Goal: Task Accomplishment & Management: Complete application form

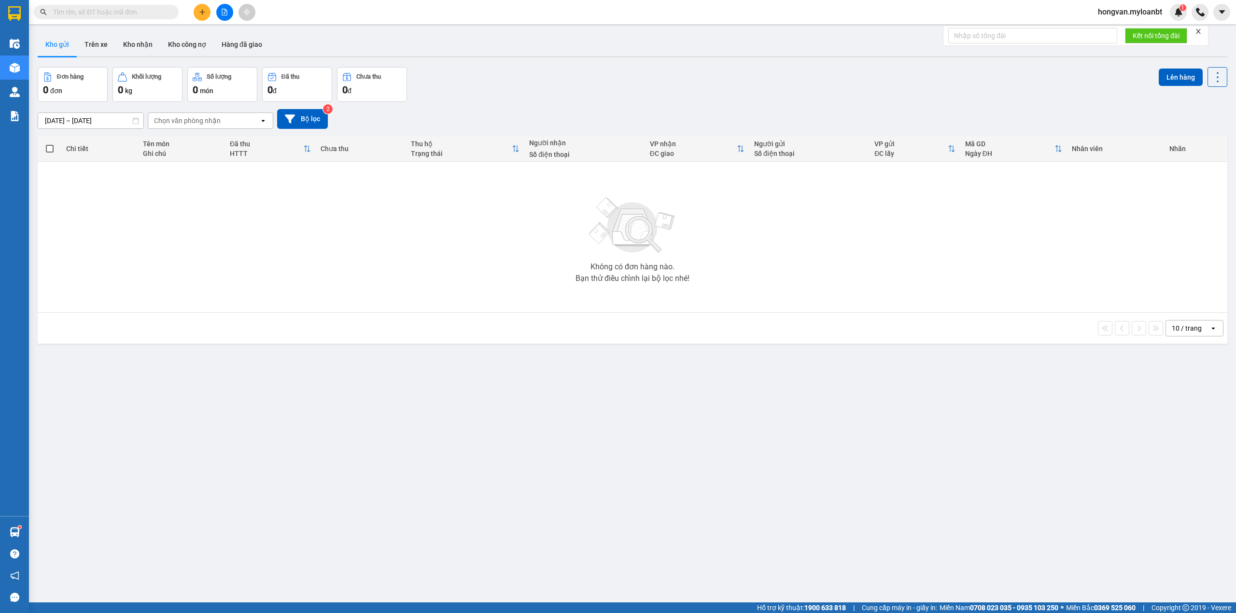
type input "1"
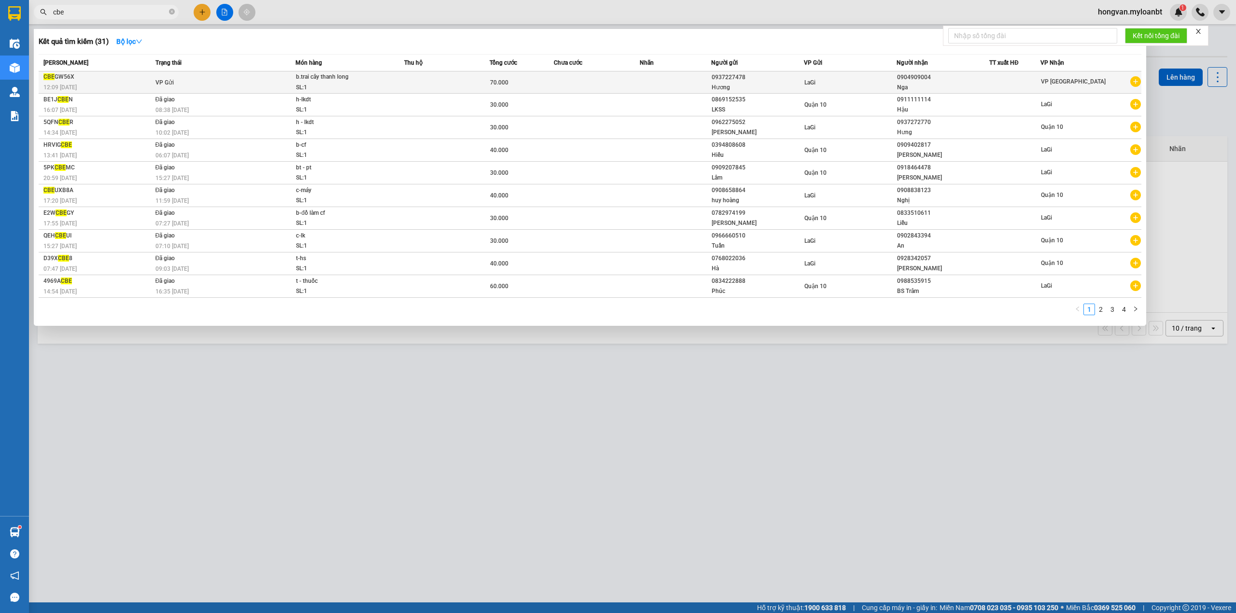
type input "cbe"
click at [339, 81] on div "b.trai cây thanh long" at bounding box center [332, 77] width 72 height 11
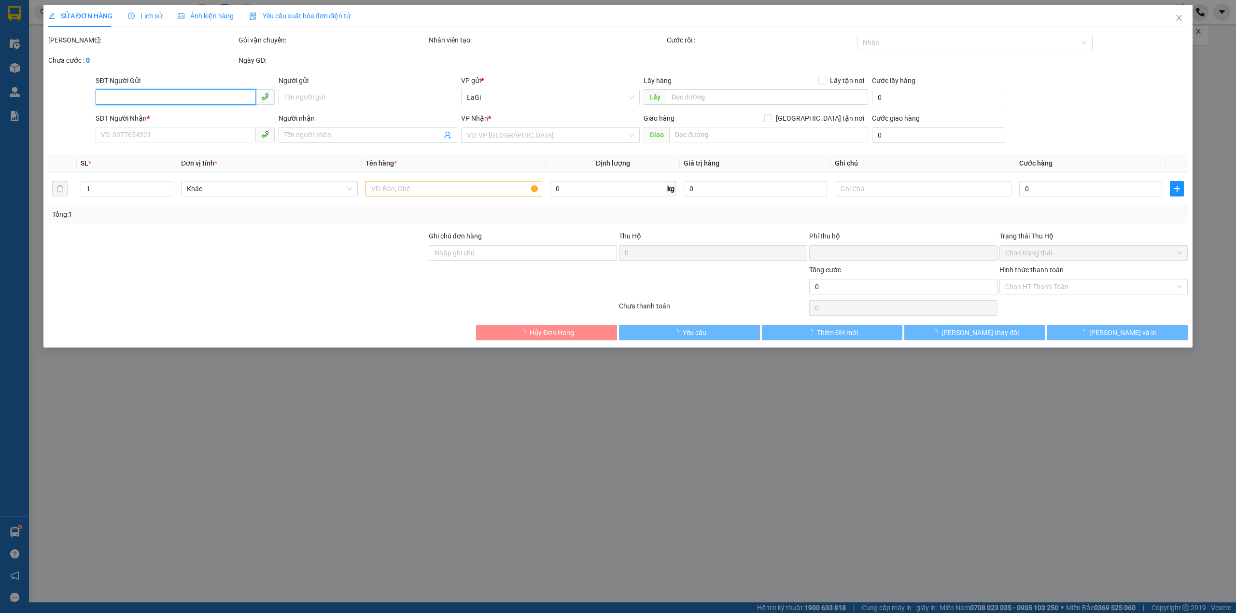
type input "0937227478"
type input "Hương"
type input "0904909004"
type input "Nga"
type input "0"
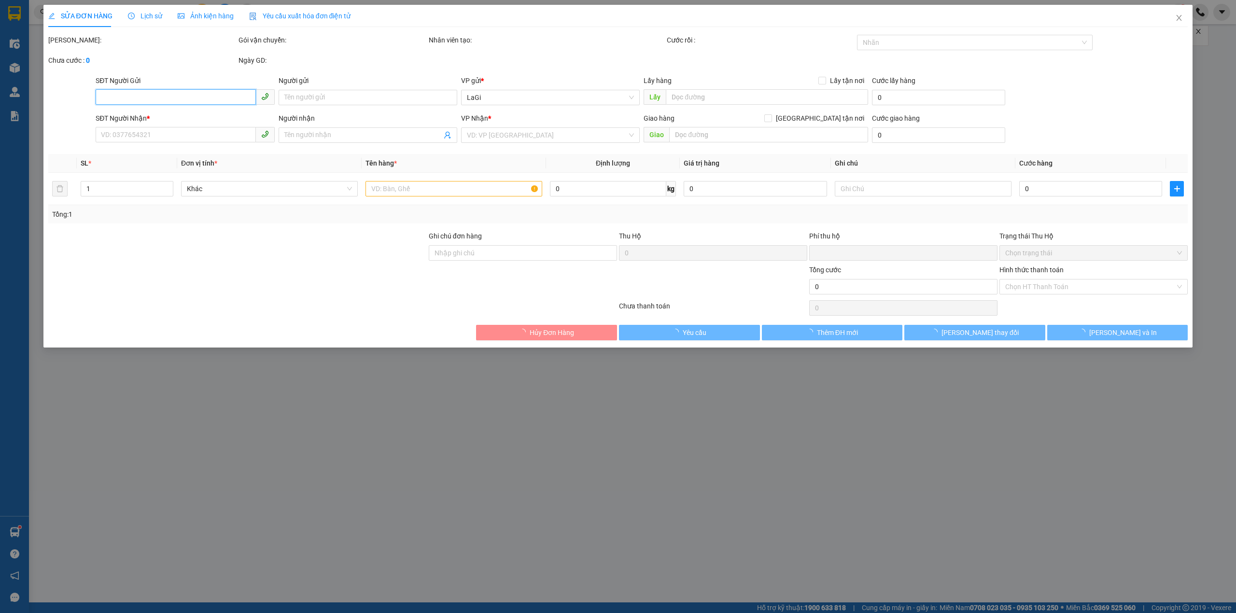
type input "70.000"
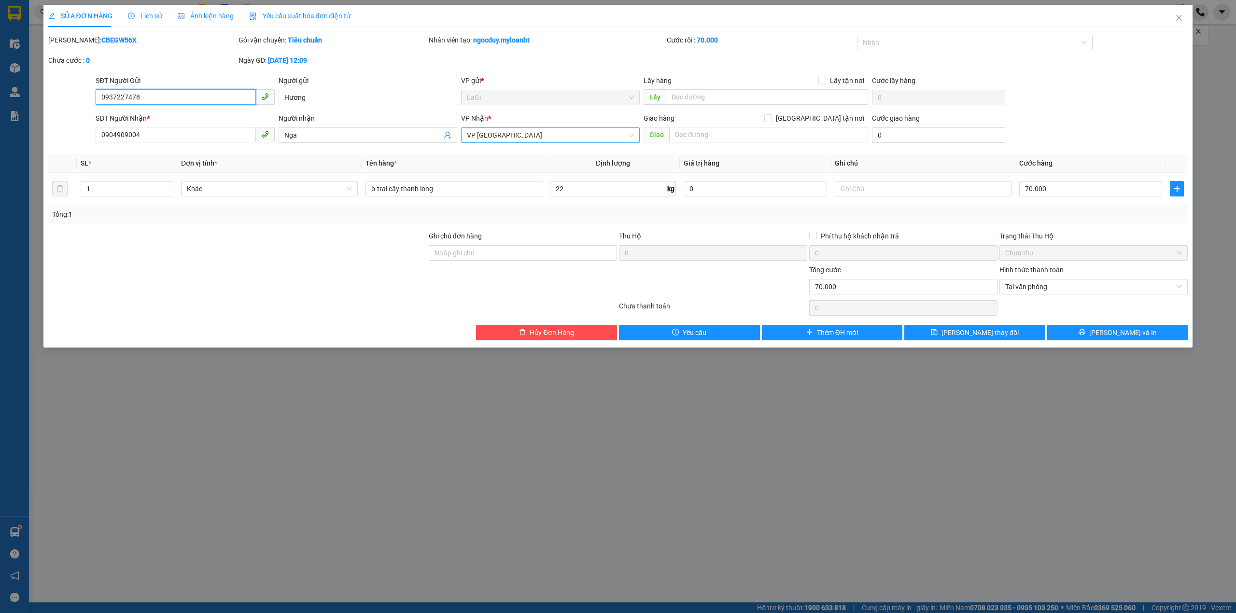
click at [522, 135] on span "VP [GEOGRAPHIC_DATA]" at bounding box center [550, 135] width 167 height 14
click at [495, 173] on div "Gò Vấp" at bounding box center [550, 170] width 167 height 11
click at [987, 333] on span "[PERSON_NAME] thay đổi" at bounding box center [979, 332] width 77 height 11
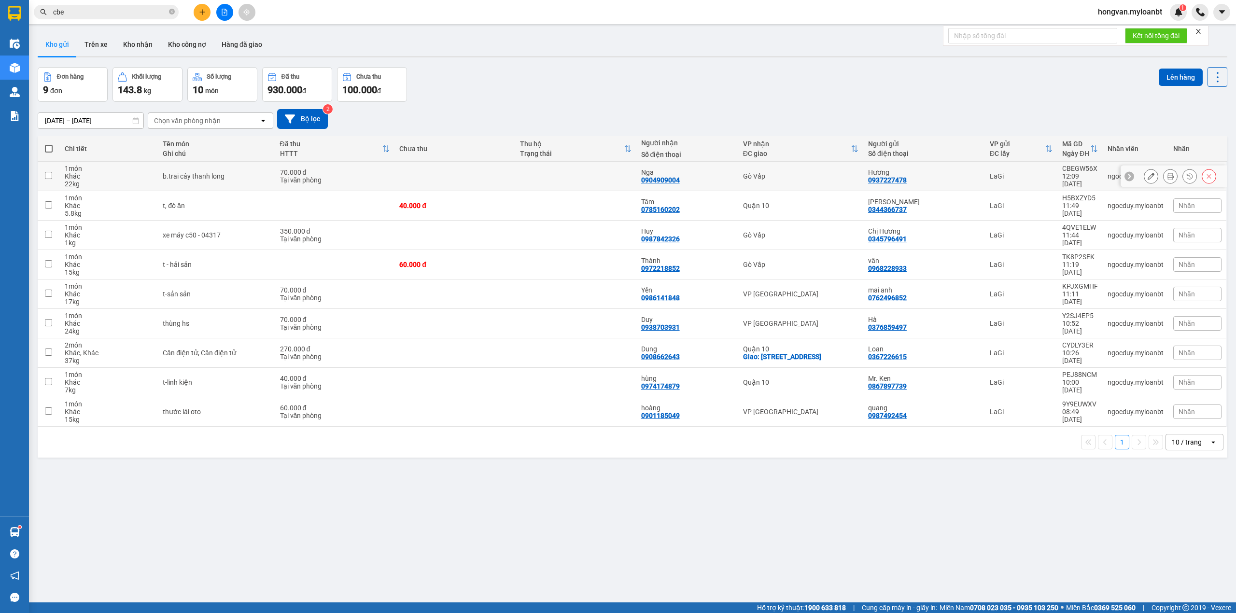
click at [398, 180] on td at bounding box center [454, 176] width 121 height 29
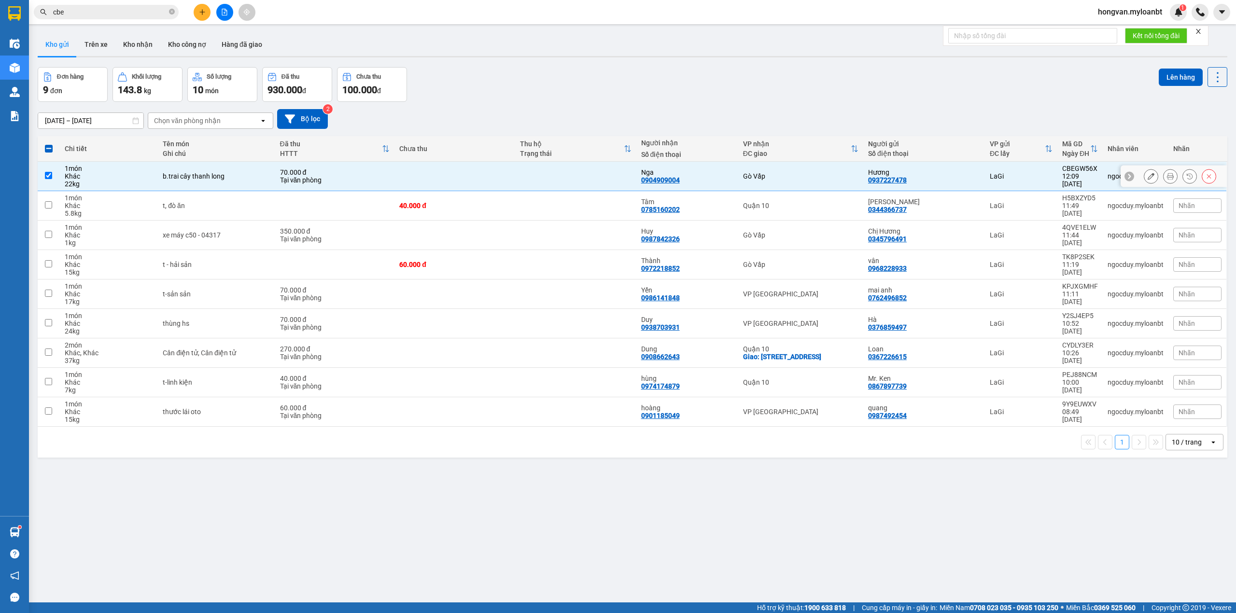
click at [412, 179] on td at bounding box center [454, 176] width 121 height 29
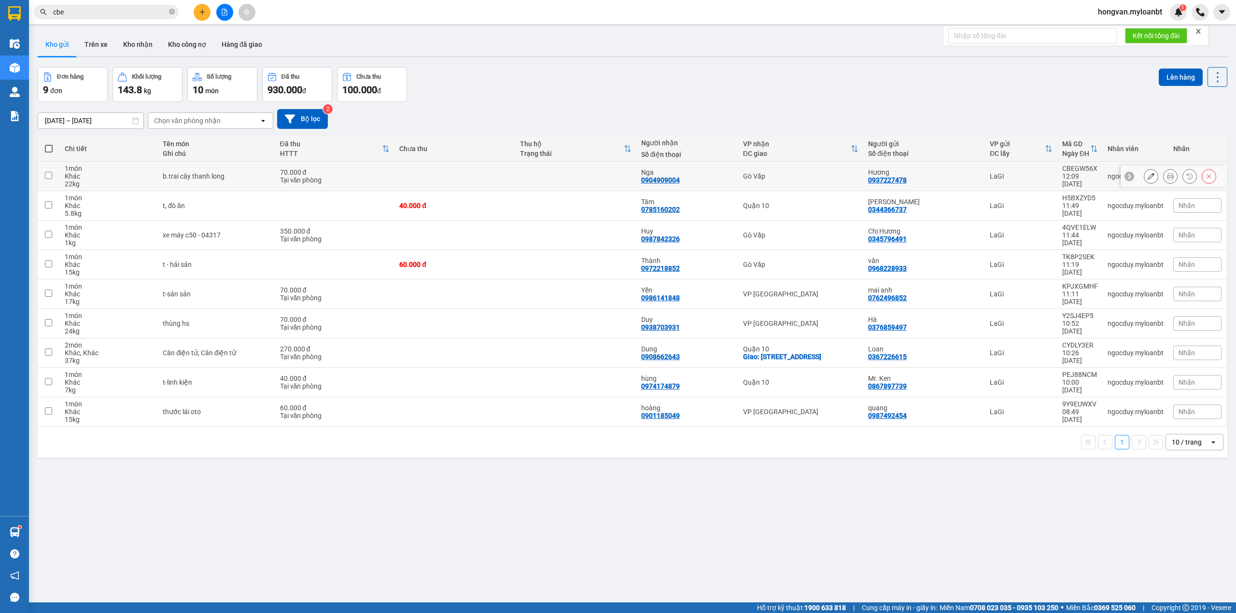
click at [567, 180] on td at bounding box center [575, 176] width 121 height 29
checkbox input "true"
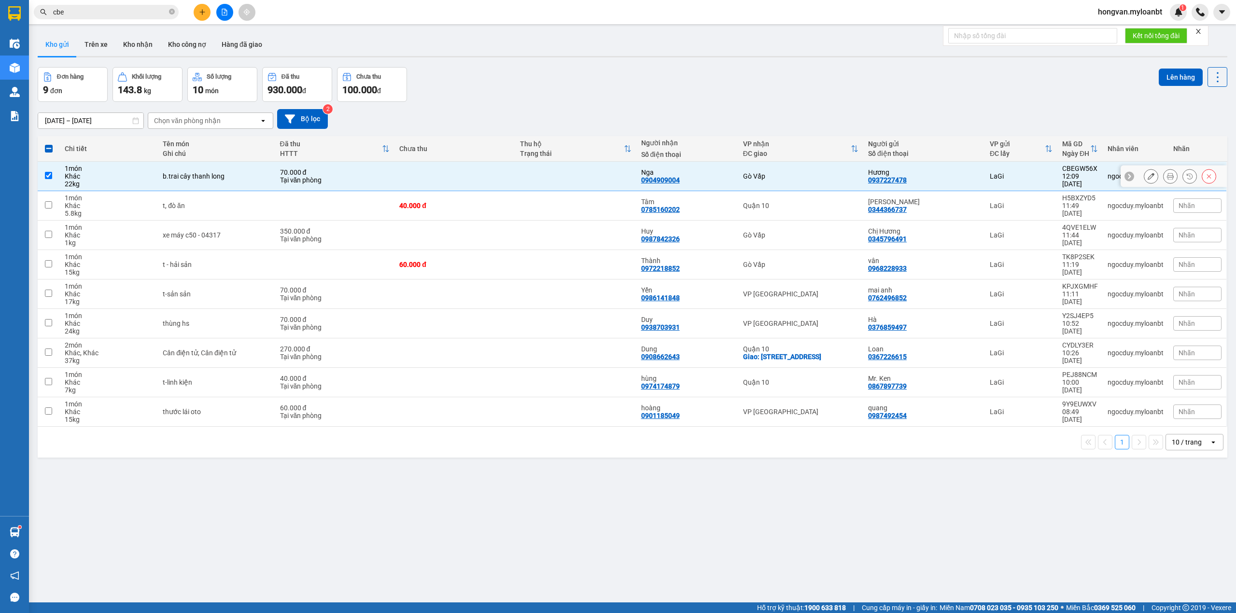
click at [1148, 176] on icon at bounding box center [1151, 176] width 7 height 7
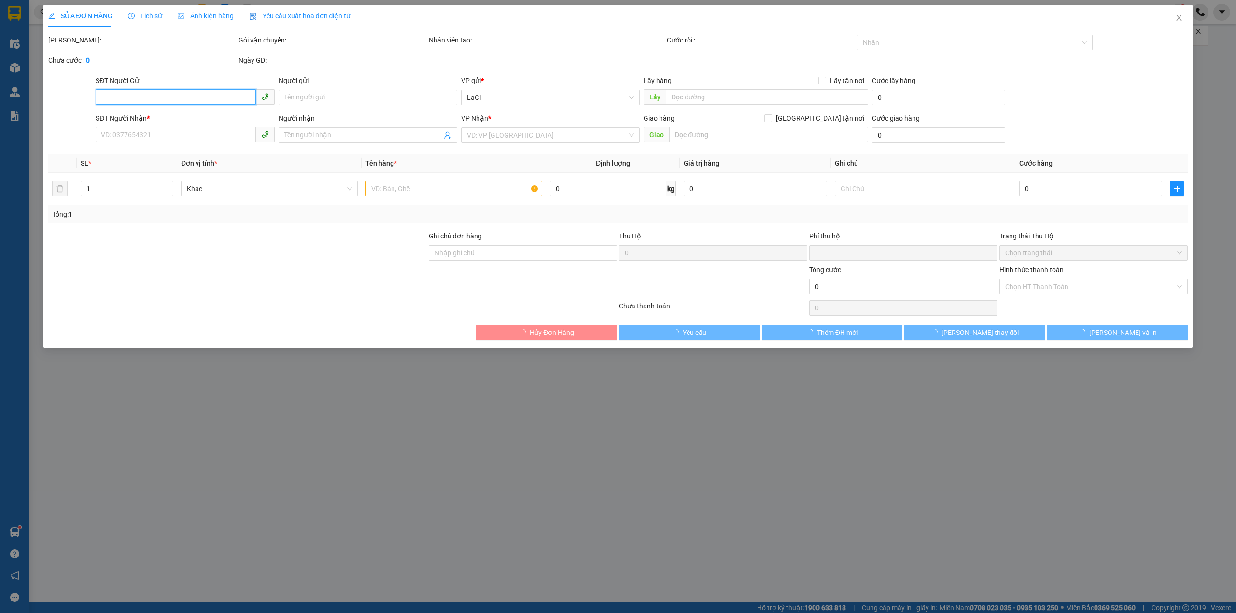
type input "0937227478"
type input "Hương"
type input "0904909004"
type input "Nga"
type input "0"
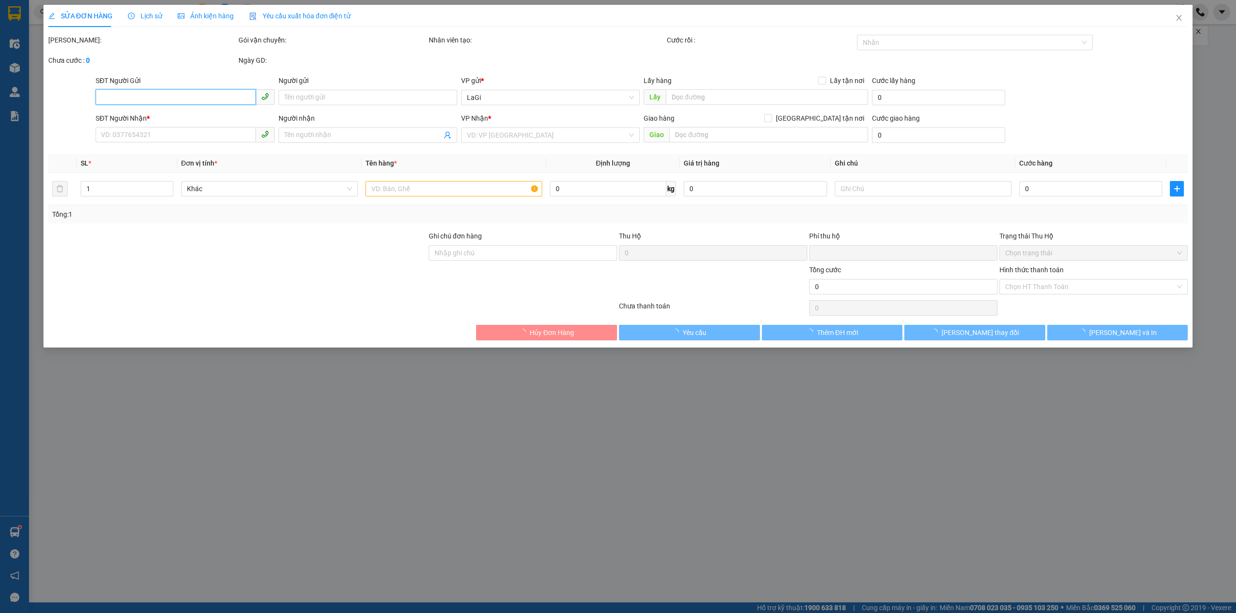
type input "70.000"
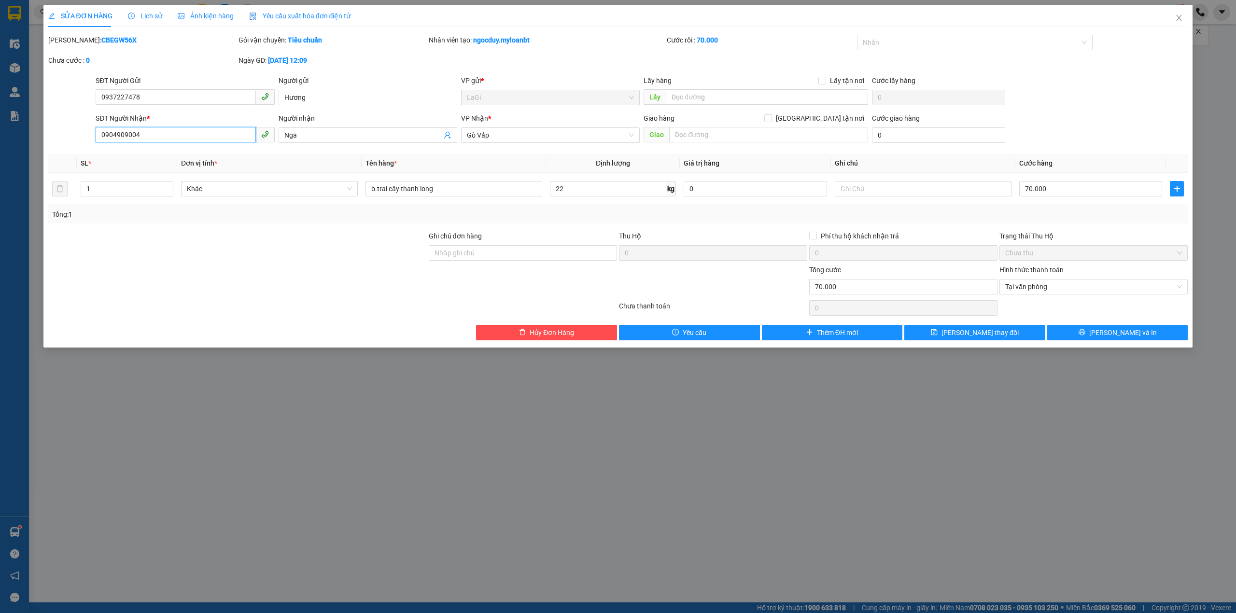
click at [151, 136] on input "0904909004" at bounding box center [176, 134] width 160 height 15
type input "0"
type input "0906657623"
click at [306, 132] on input "Nga" at bounding box center [362, 135] width 157 height 11
click at [306, 135] on input "Nga" at bounding box center [362, 135] width 157 height 11
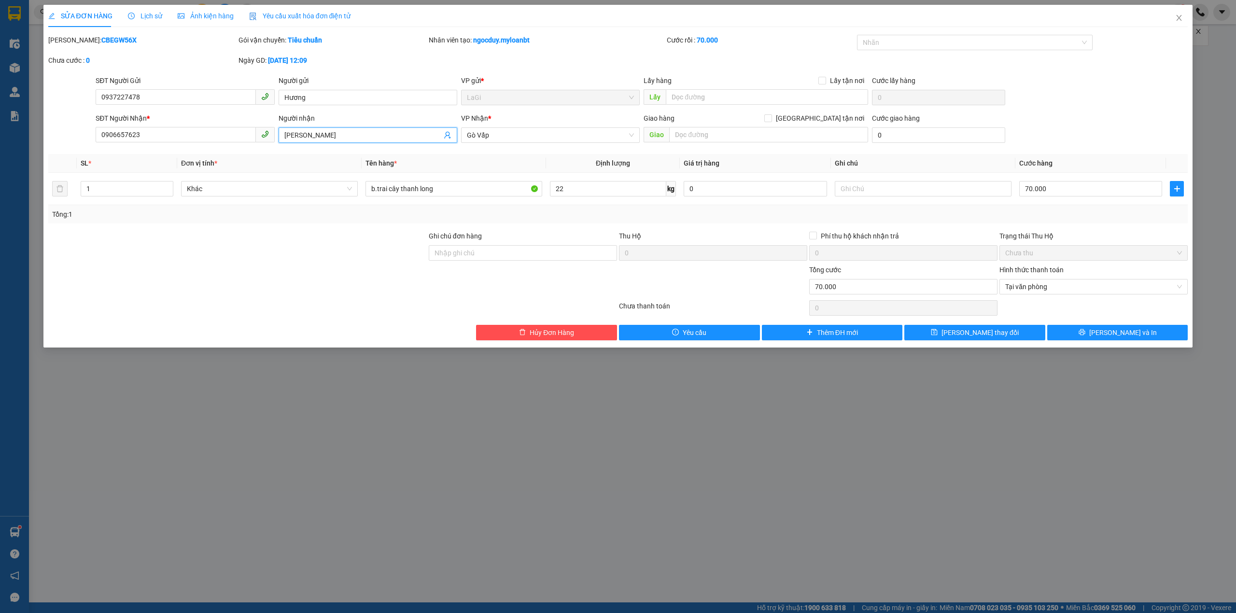
type input "N"
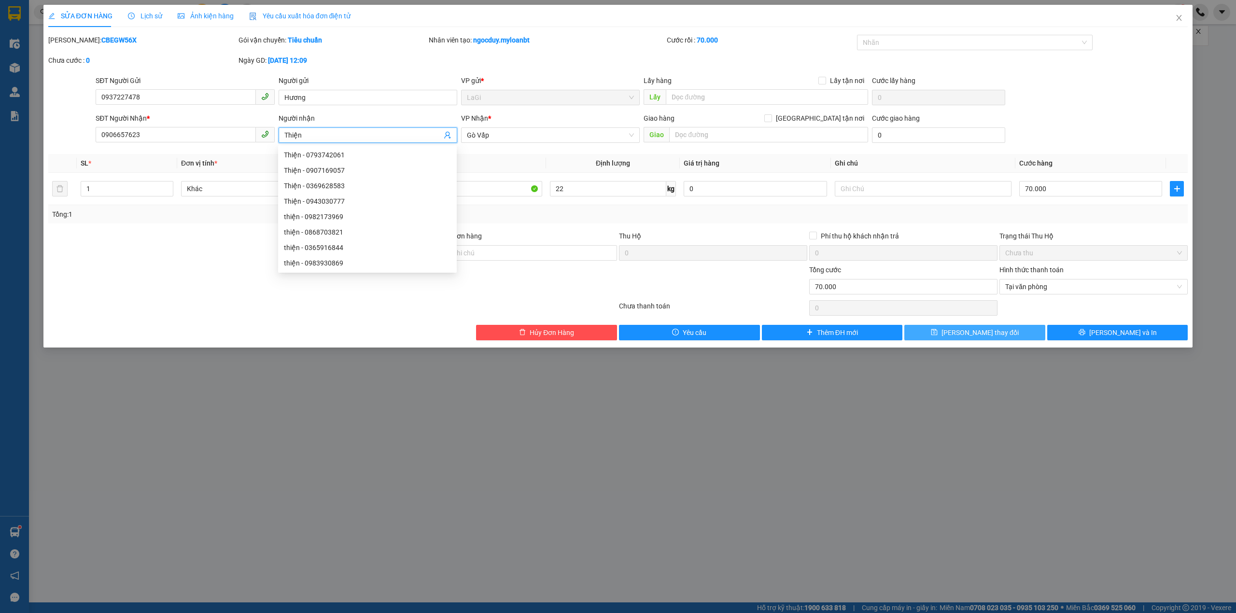
type input "Thiện"
click at [997, 338] on span "[PERSON_NAME] thay đổi" at bounding box center [979, 332] width 77 height 11
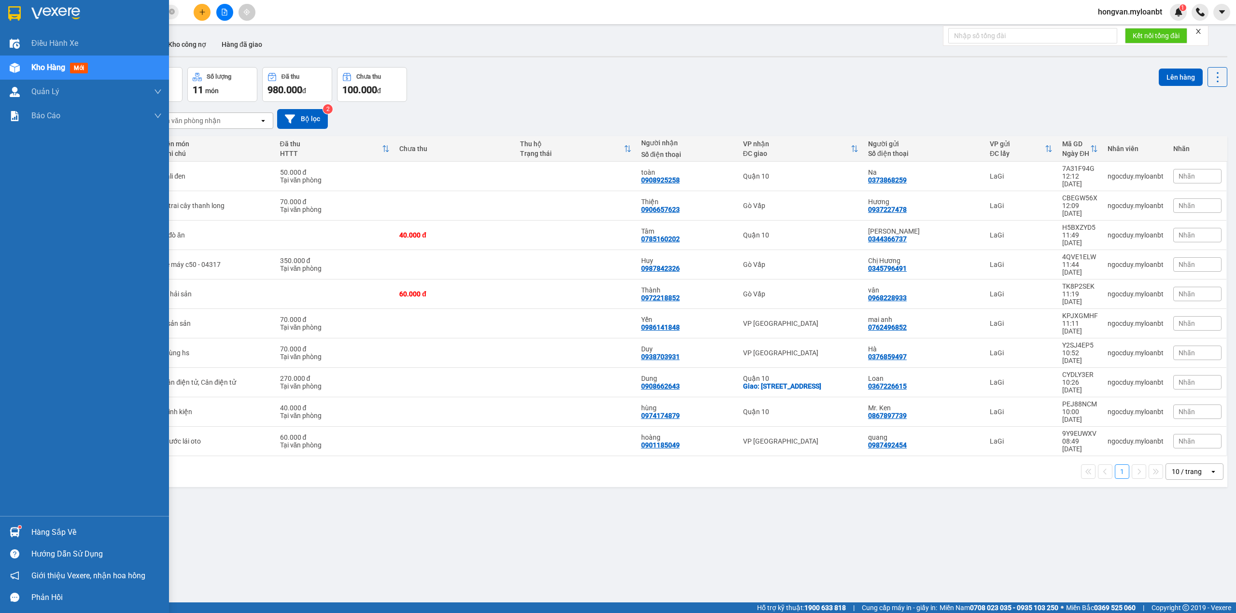
click at [44, 533] on div "Hàng sắp về" at bounding box center [96, 532] width 130 height 14
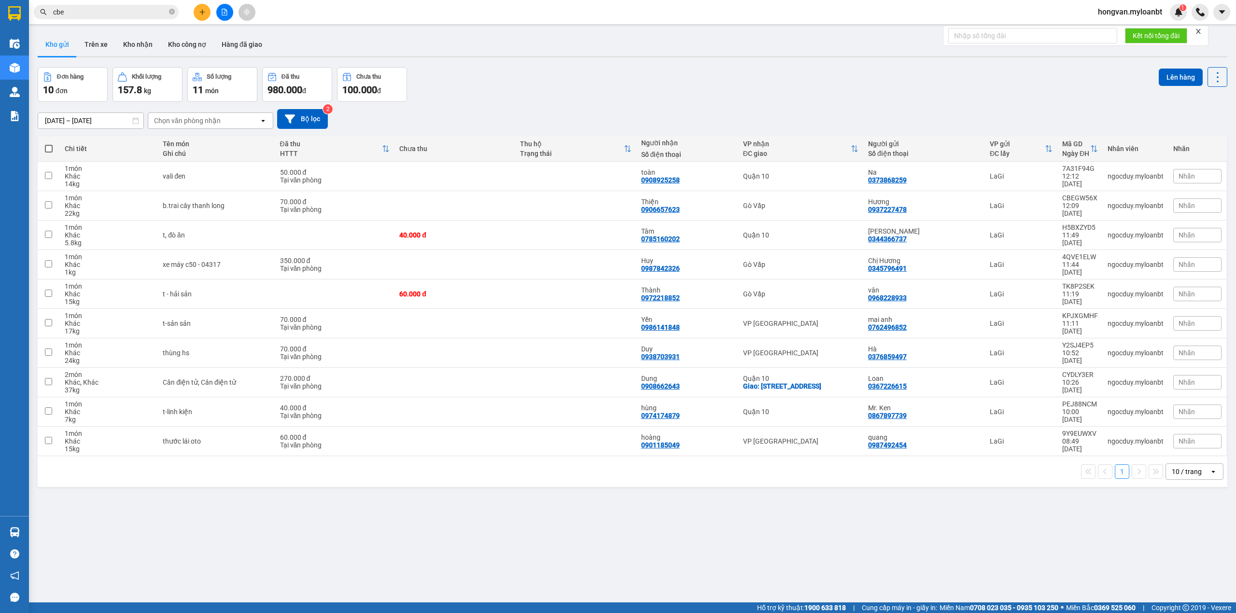
click at [222, 8] on section "Kết quả tìm kiếm ( 31 ) Bộ lọc Mã ĐH Trạng thái Món hàng Thu hộ Tổng cước Chưa …" at bounding box center [618, 306] width 1236 height 613
click at [223, 11] on icon "file-add" at bounding box center [224, 12] width 7 height 7
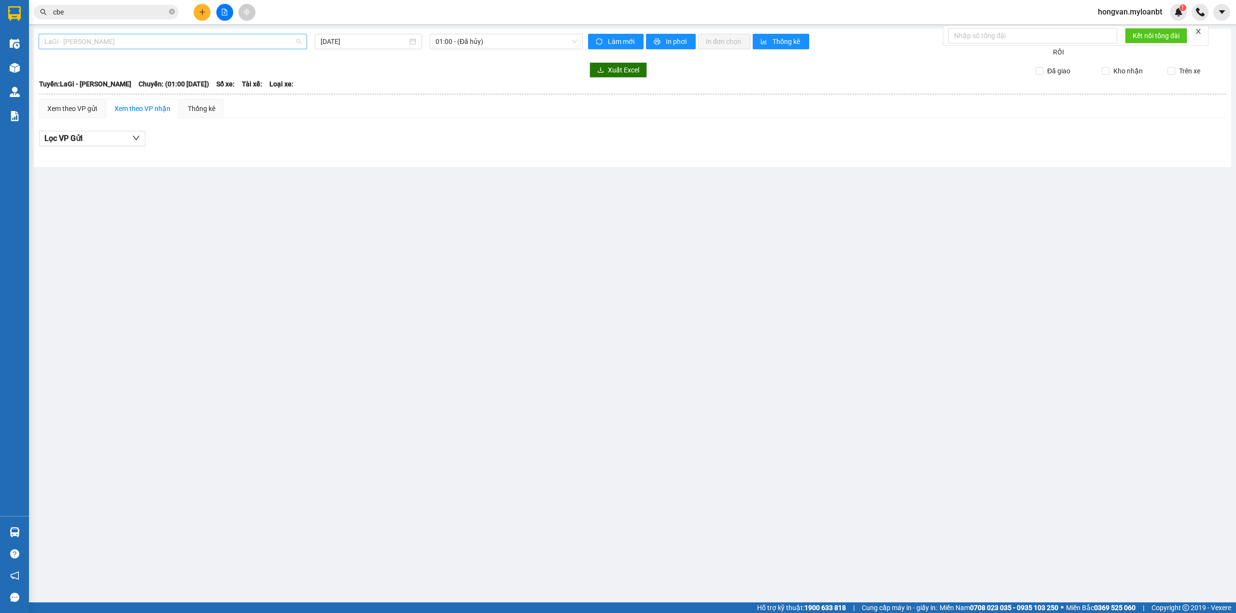
click at [174, 44] on span "LaGi - [PERSON_NAME]" at bounding box center [172, 41] width 257 height 14
click at [159, 90] on div "[PERSON_NAME] - LaGi" at bounding box center [172, 91] width 257 height 11
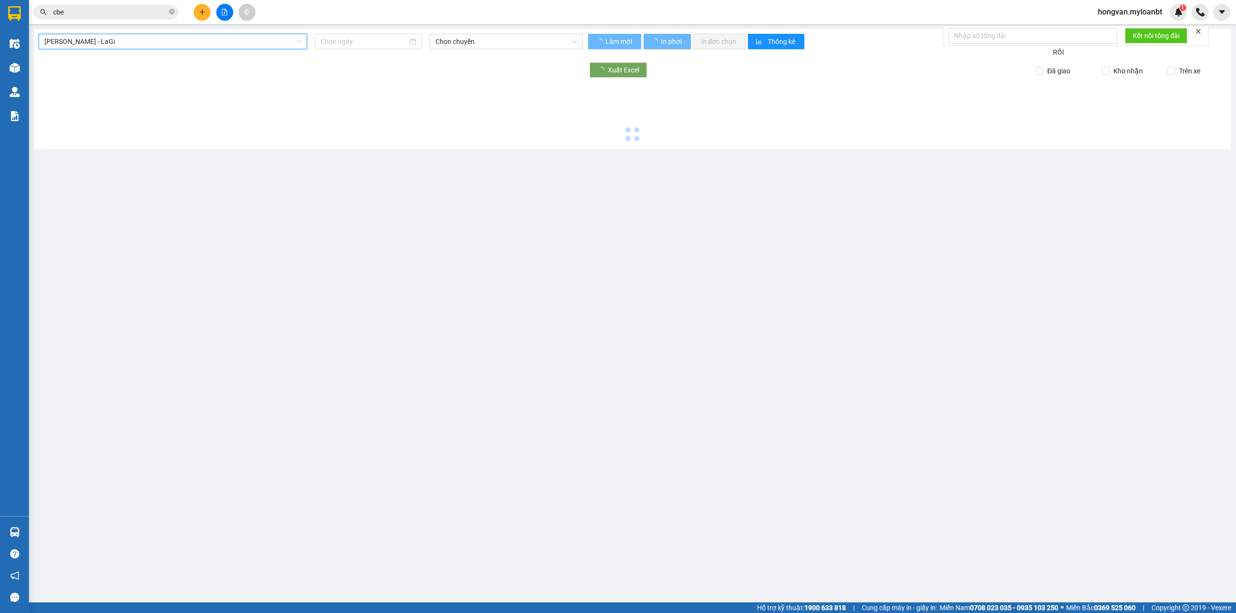
type input "[DATE]"
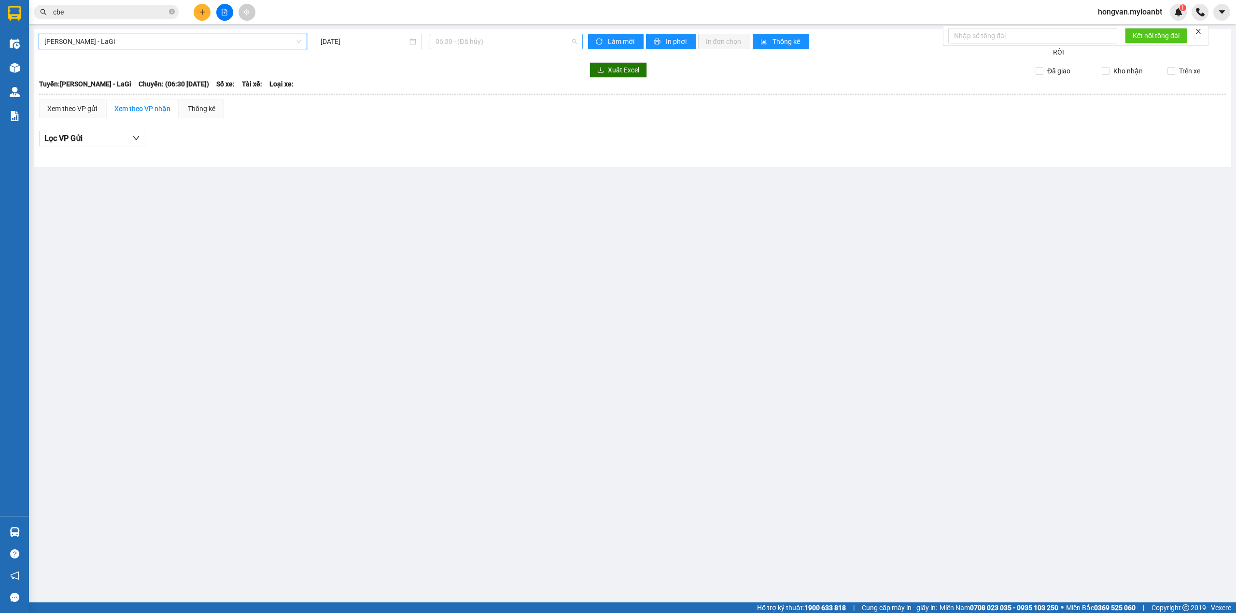
click at [459, 43] on span "06:30 - (Đã hủy)" at bounding box center [506, 41] width 142 height 14
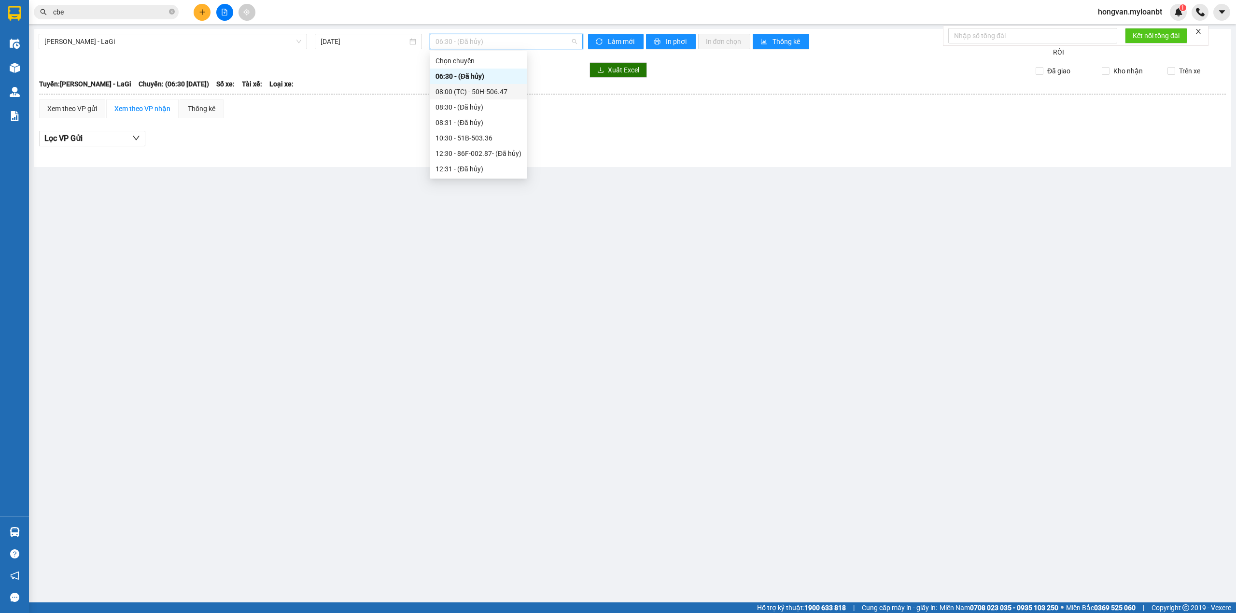
click at [472, 84] on div "08:00 (TC) - 50H-506.47" at bounding box center [479, 91] width 98 height 15
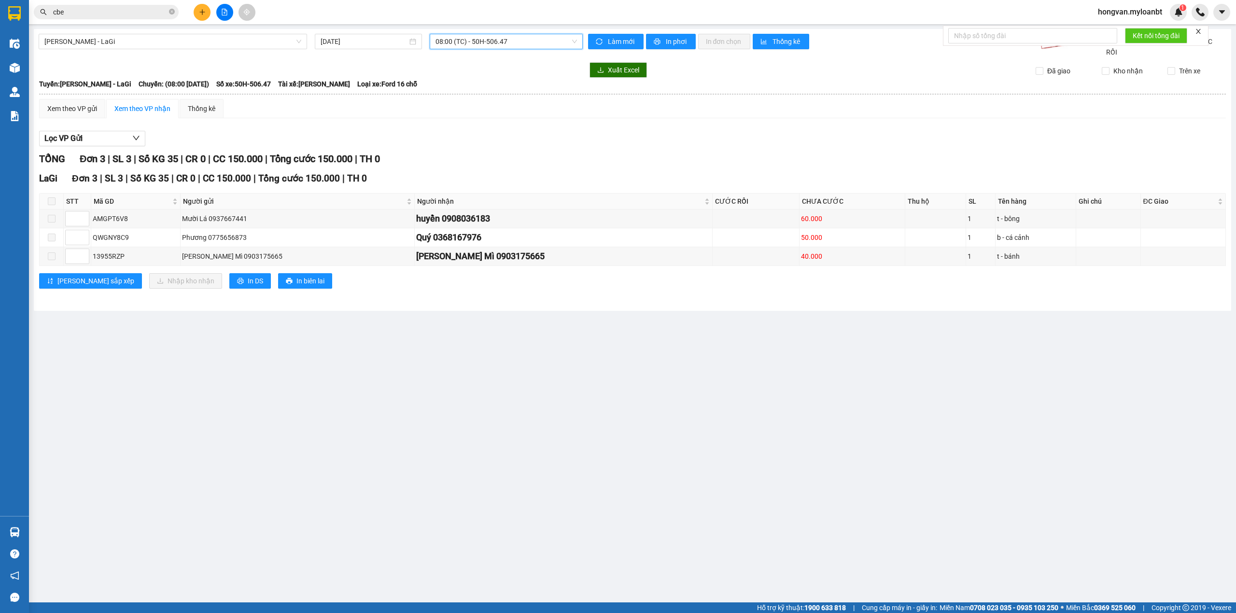
click at [98, 14] on input "cbe" at bounding box center [110, 12] width 114 height 11
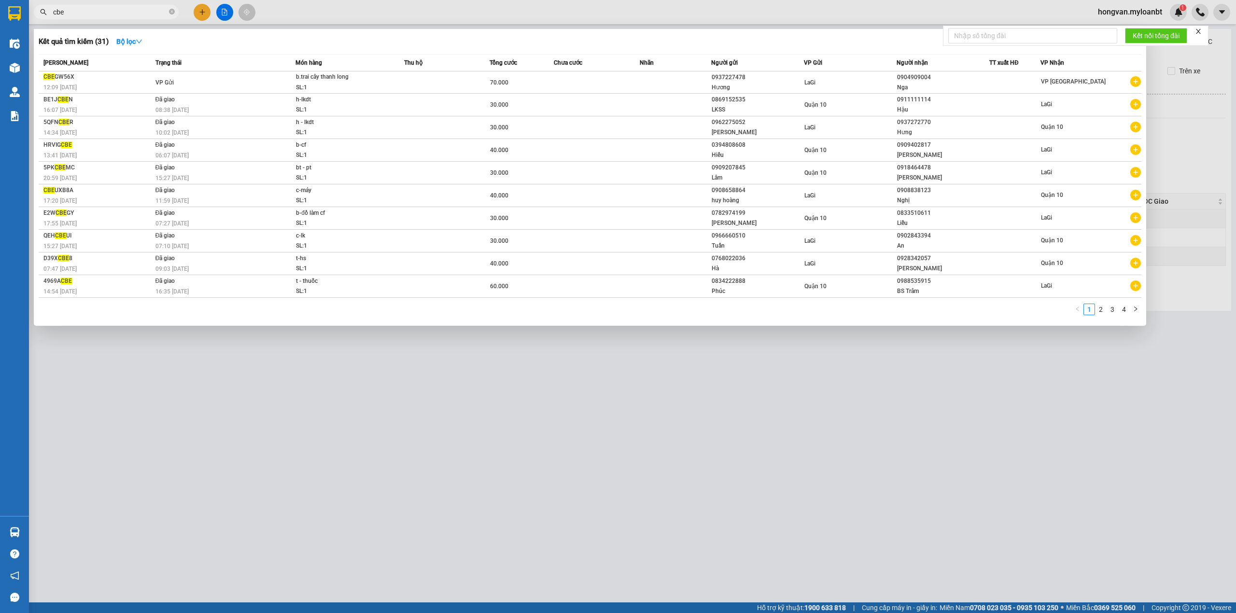
click at [98, 14] on input "cbe" at bounding box center [110, 12] width 114 height 11
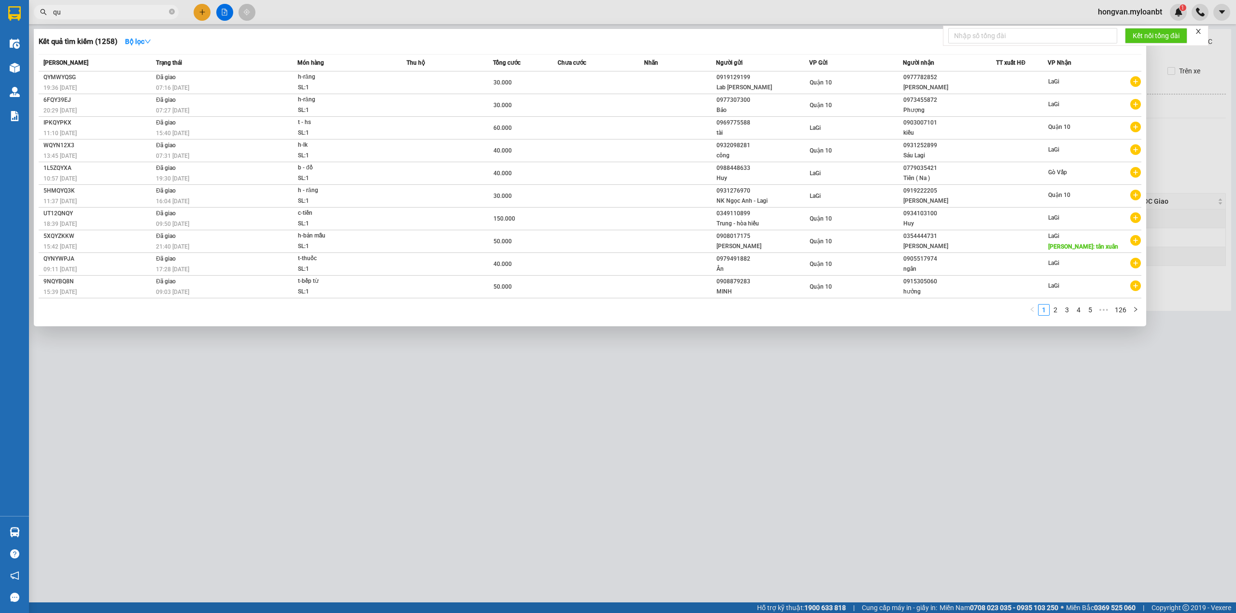
type input "quý"
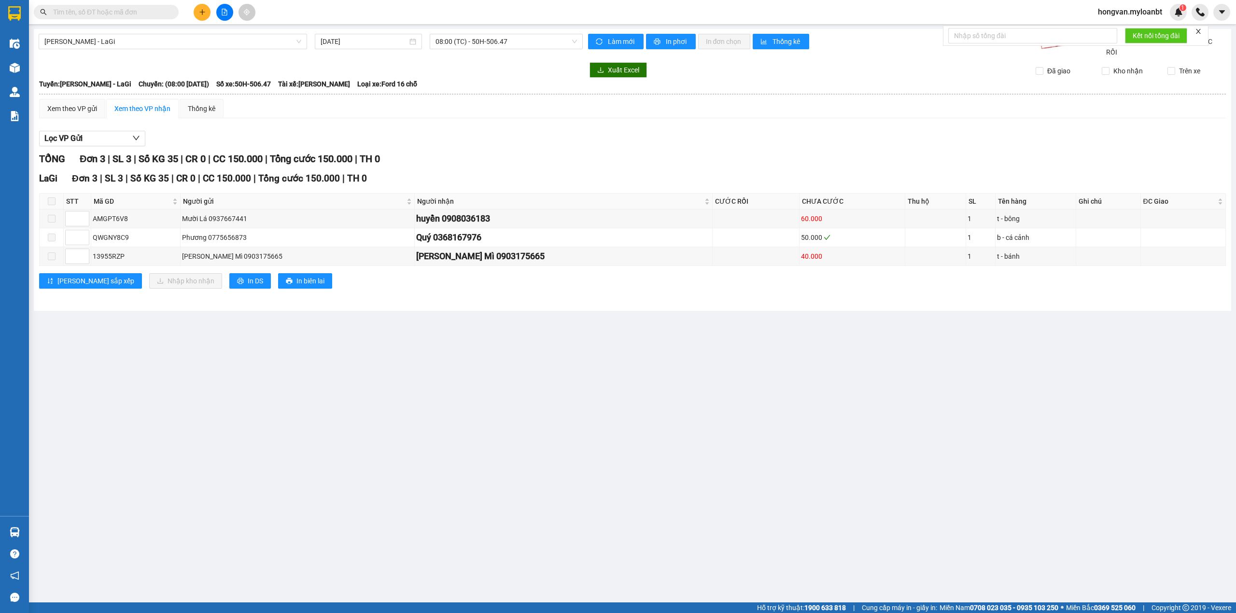
click at [68, 12] on input "text" at bounding box center [110, 12] width 114 height 11
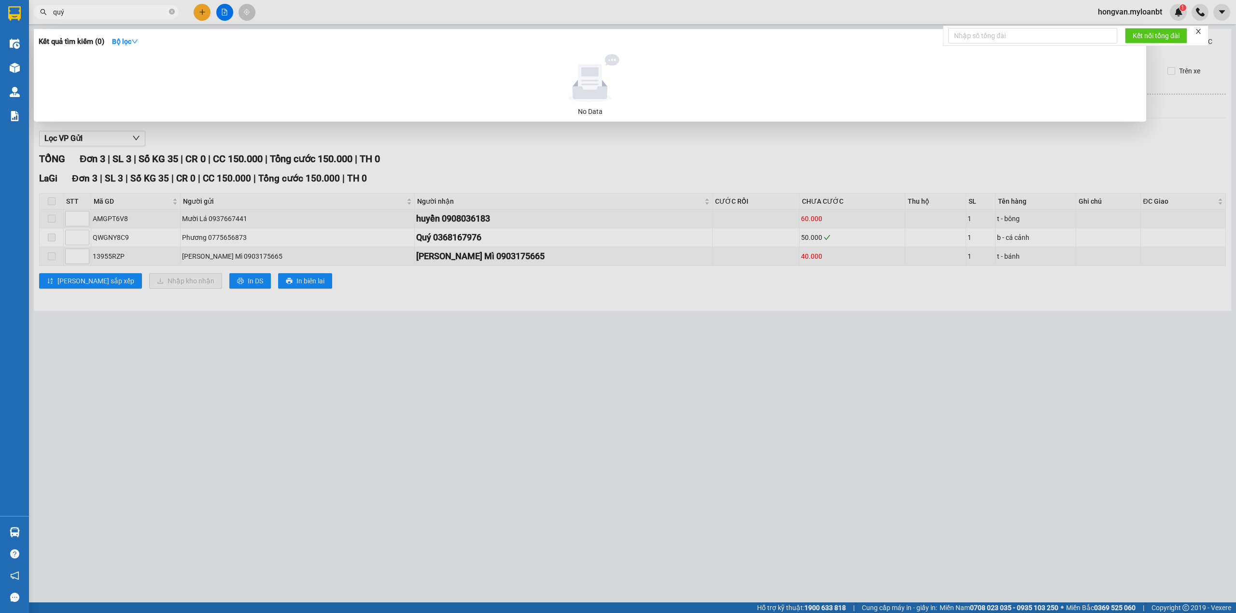
type input "quý"
